Goal: Check status

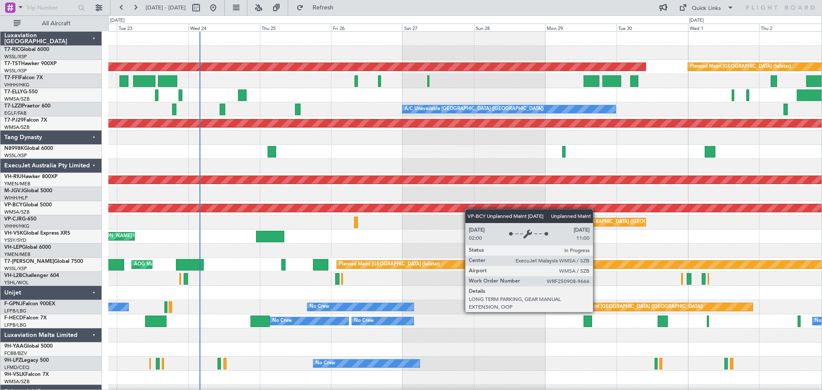
click at [435, 213] on div "Planned Maint [GEOGRAPHIC_DATA] (Seletar) Planned Maint [GEOGRAPHIC_DATA] (Sele…" at bounding box center [464, 230] width 713 height 396
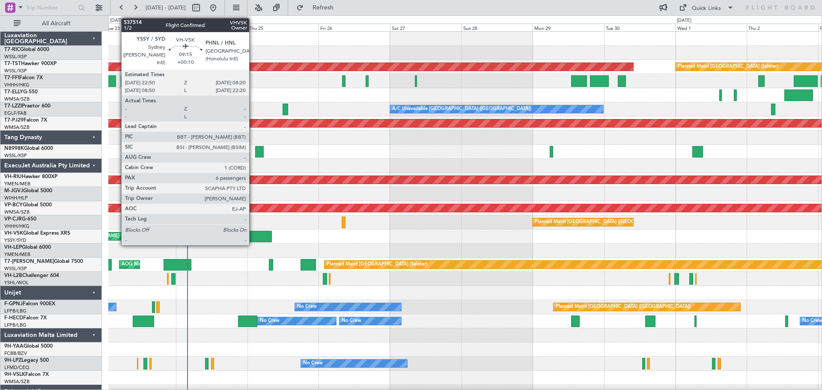
click at [177, 244] on div "Planned Maint [GEOGRAPHIC_DATA] (Seletar) Planned Maint [GEOGRAPHIC_DATA] (Sele…" at bounding box center [464, 230] width 713 height 396
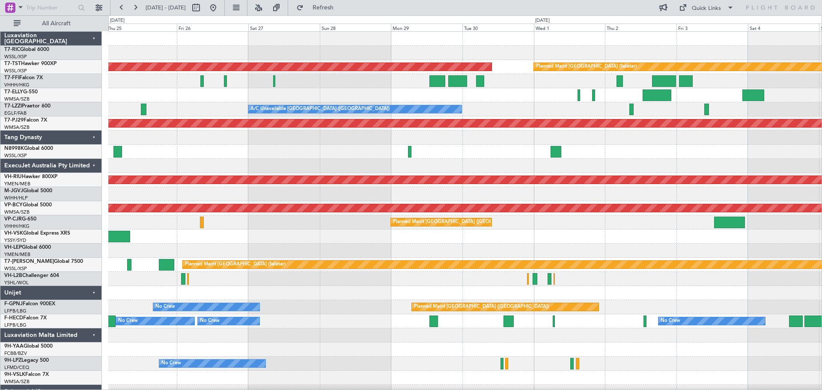
click at [560, 201] on div "Planned Maint [GEOGRAPHIC_DATA] (Seletar) Planned Maint [GEOGRAPHIC_DATA] (Sele…" at bounding box center [464, 230] width 713 height 396
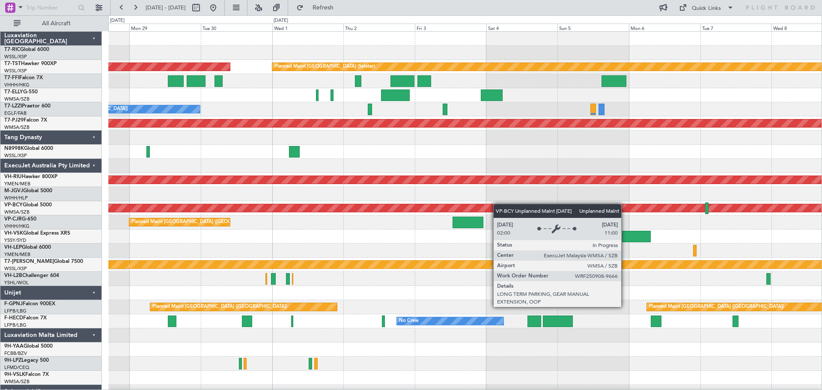
click at [495, 204] on div "Planned Maint [GEOGRAPHIC_DATA] (Seletar) Planned Maint [GEOGRAPHIC_DATA] (Sele…" at bounding box center [464, 230] width 713 height 396
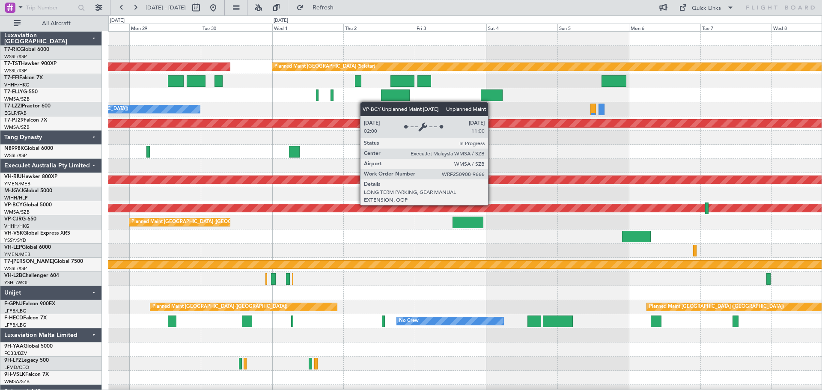
click at [492, 205] on div "Unplanned Maint [GEOGRAPHIC_DATA] (Sultan [PERSON_NAME] [PERSON_NAME] - Subang)" at bounding box center [170, 208] width 1551 height 8
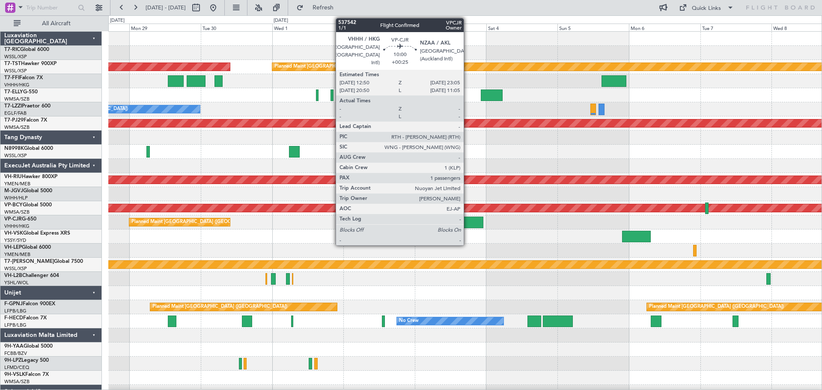
click at [468, 222] on div at bounding box center [468, 223] width 31 height 12
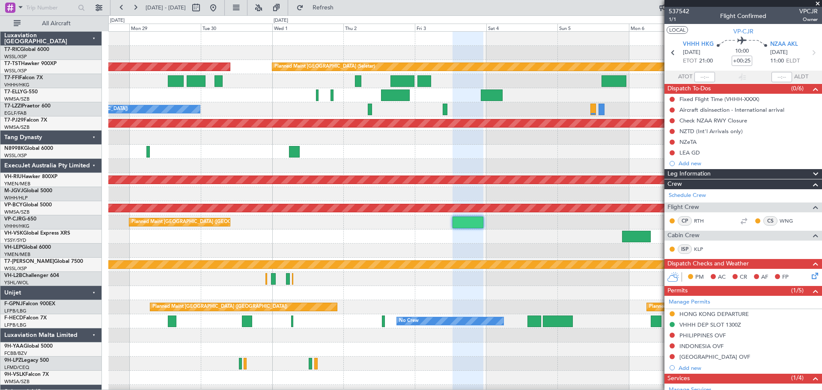
click at [679, 29] on button "LOCAL" at bounding box center [677, 30] width 21 height 8
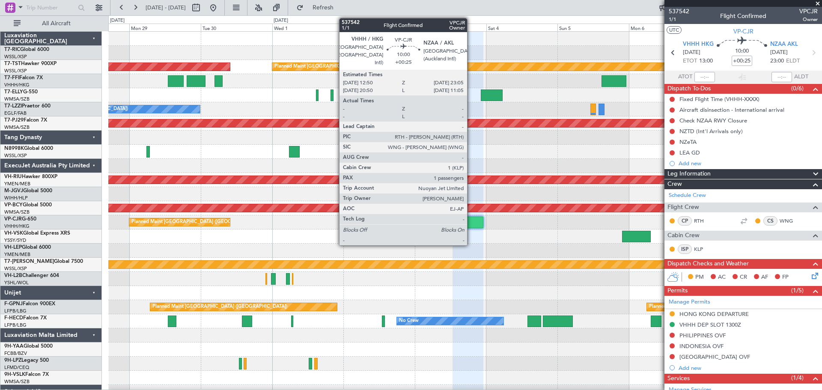
click at [471, 220] on div at bounding box center [468, 223] width 31 height 12
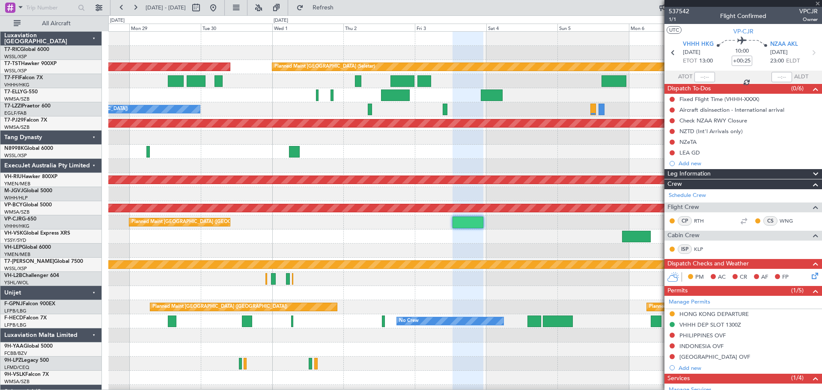
click at [471, 220] on div at bounding box center [468, 223] width 31 height 12
